Goal: Task Accomplishment & Management: Use online tool/utility

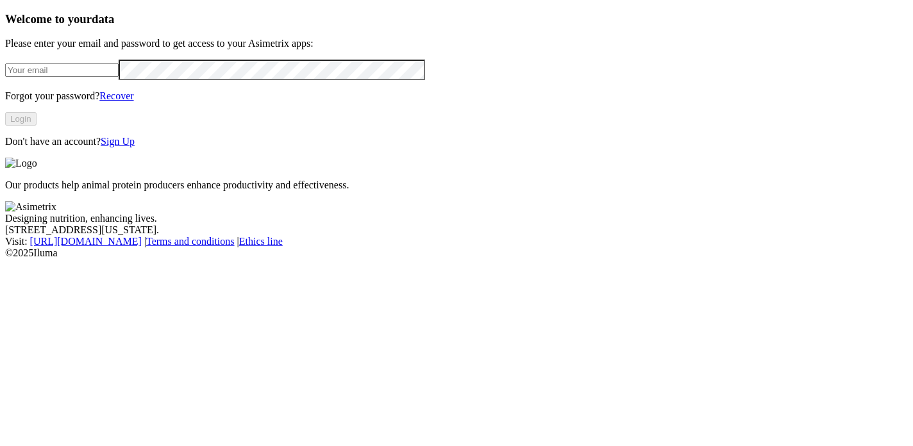
type input "[EMAIL_ADDRESS][DOMAIN_NAME]"
drag, startPoint x: 208, startPoint y: 94, endPoint x: -4, endPoint y: 89, distance: 213.0
click at [0, 89] on html "Welcome to your data Please enter your email and password to get access to your…" at bounding box center [456, 132] width 913 height 264
paste input "[PERSON_NAME][EMAIL_ADDRESS][PERSON_NAME][DOMAIN_NAME]"
type input "[PERSON_NAME][EMAIL_ADDRESS][PERSON_NAME][DOMAIN_NAME]"
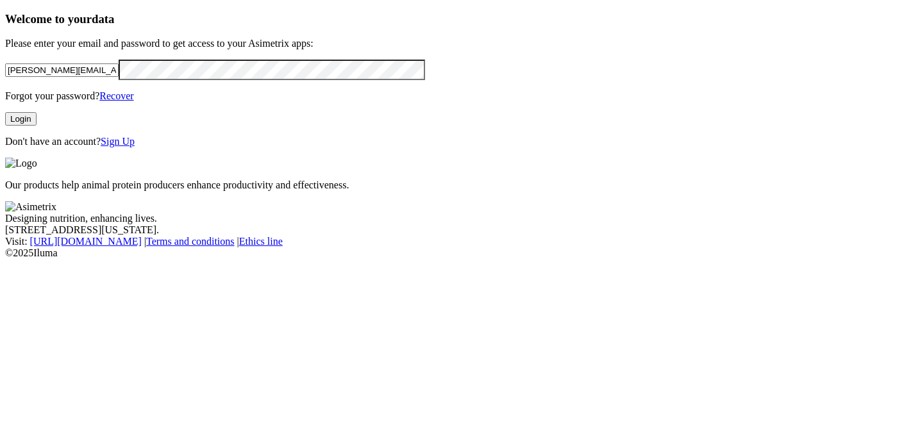
click at [0, 108] on html "Welcome to your data Please enter your email and password to get access to your…" at bounding box center [456, 132] width 913 height 264
click at [321, 148] on div "Welcome to your data Please enter your email and password to get access to your…" at bounding box center [456, 80] width 903 height 136
click at [37, 126] on button "Login" at bounding box center [20, 118] width 31 height 13
